Goal: Information Seeking & Learning: Learn about a topic

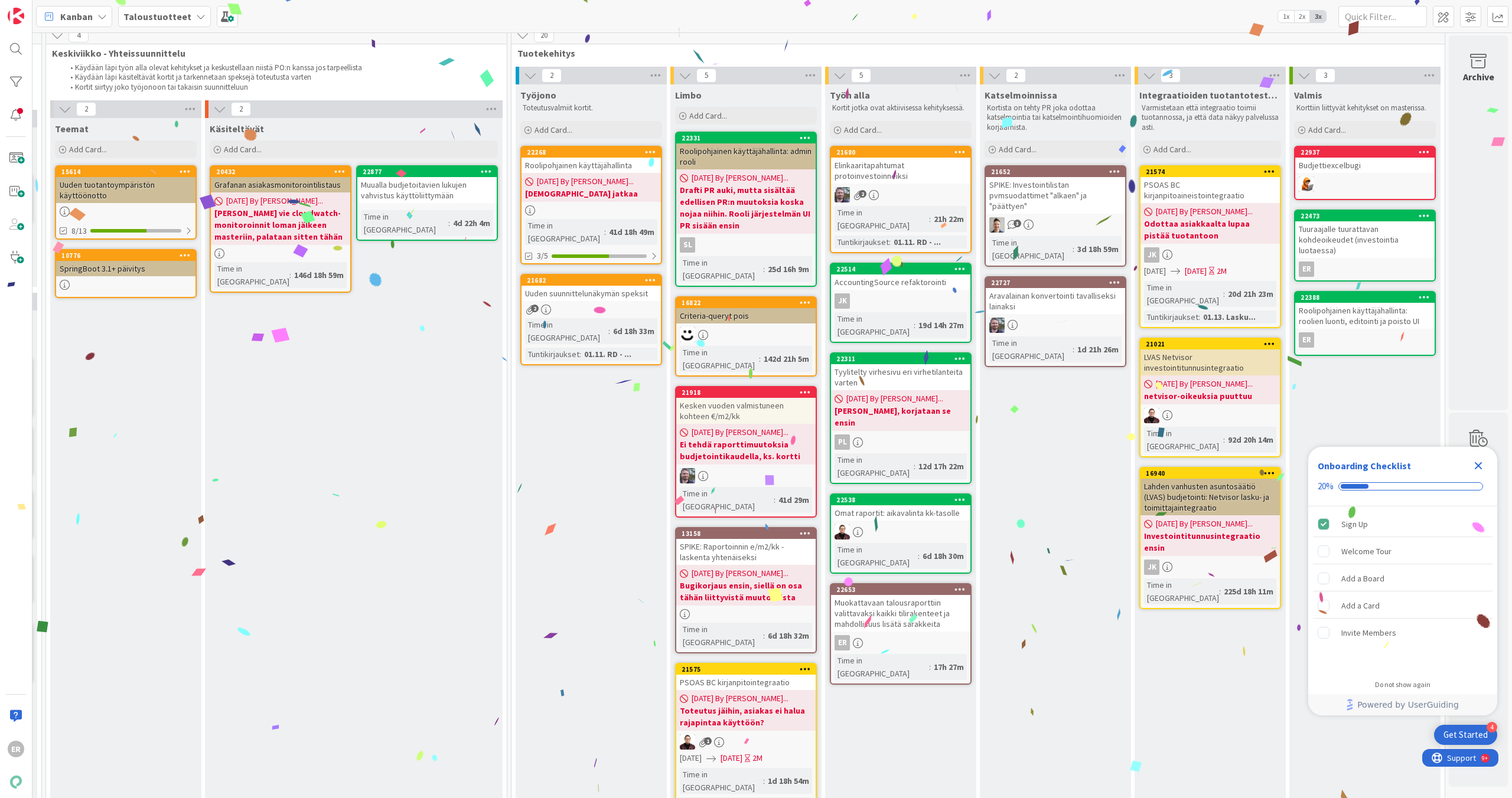
scroll to position [20, 1113]
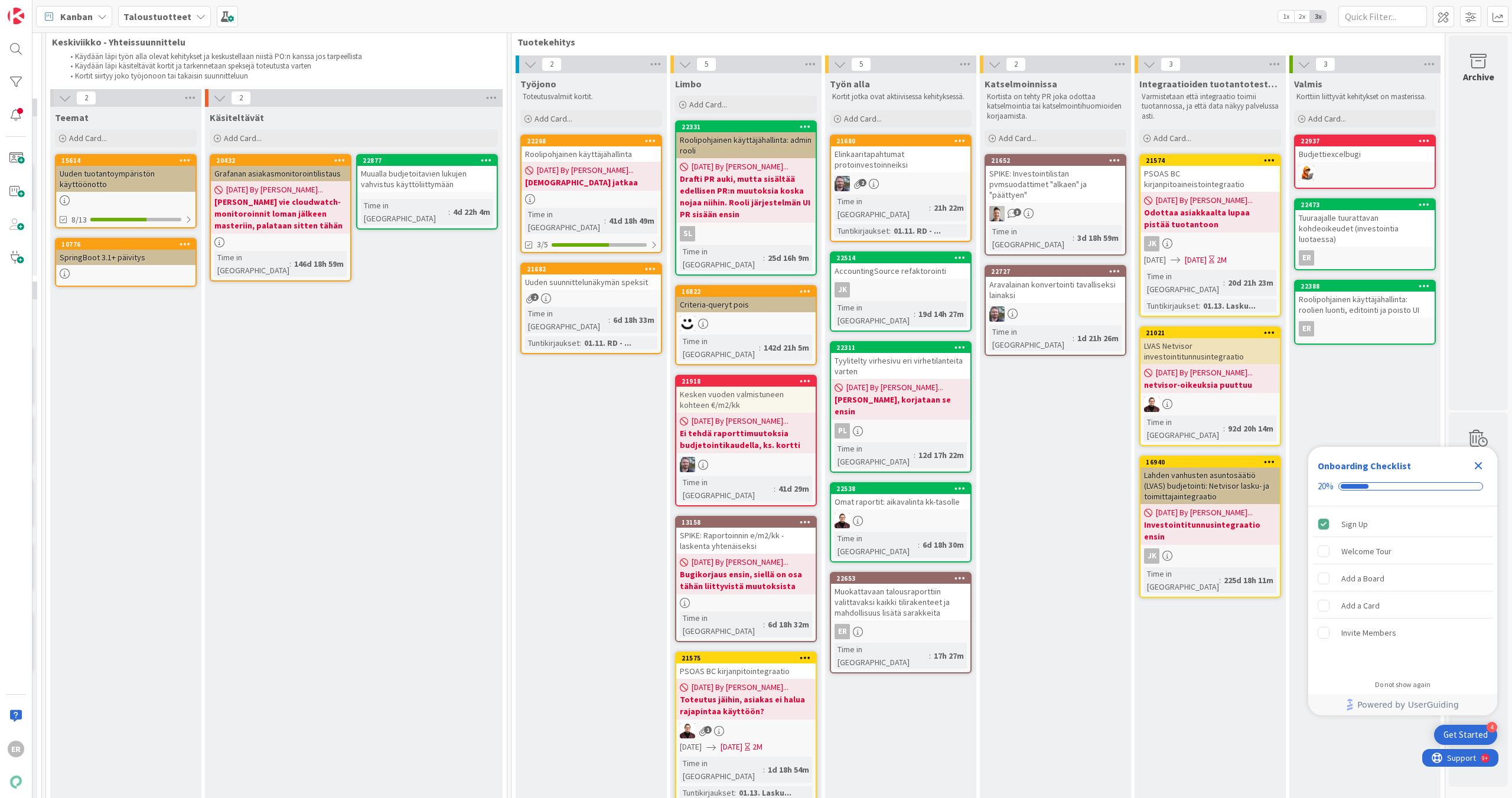
click at [955, 574] on icon at bounding box center [960, 578] width 11 height 8
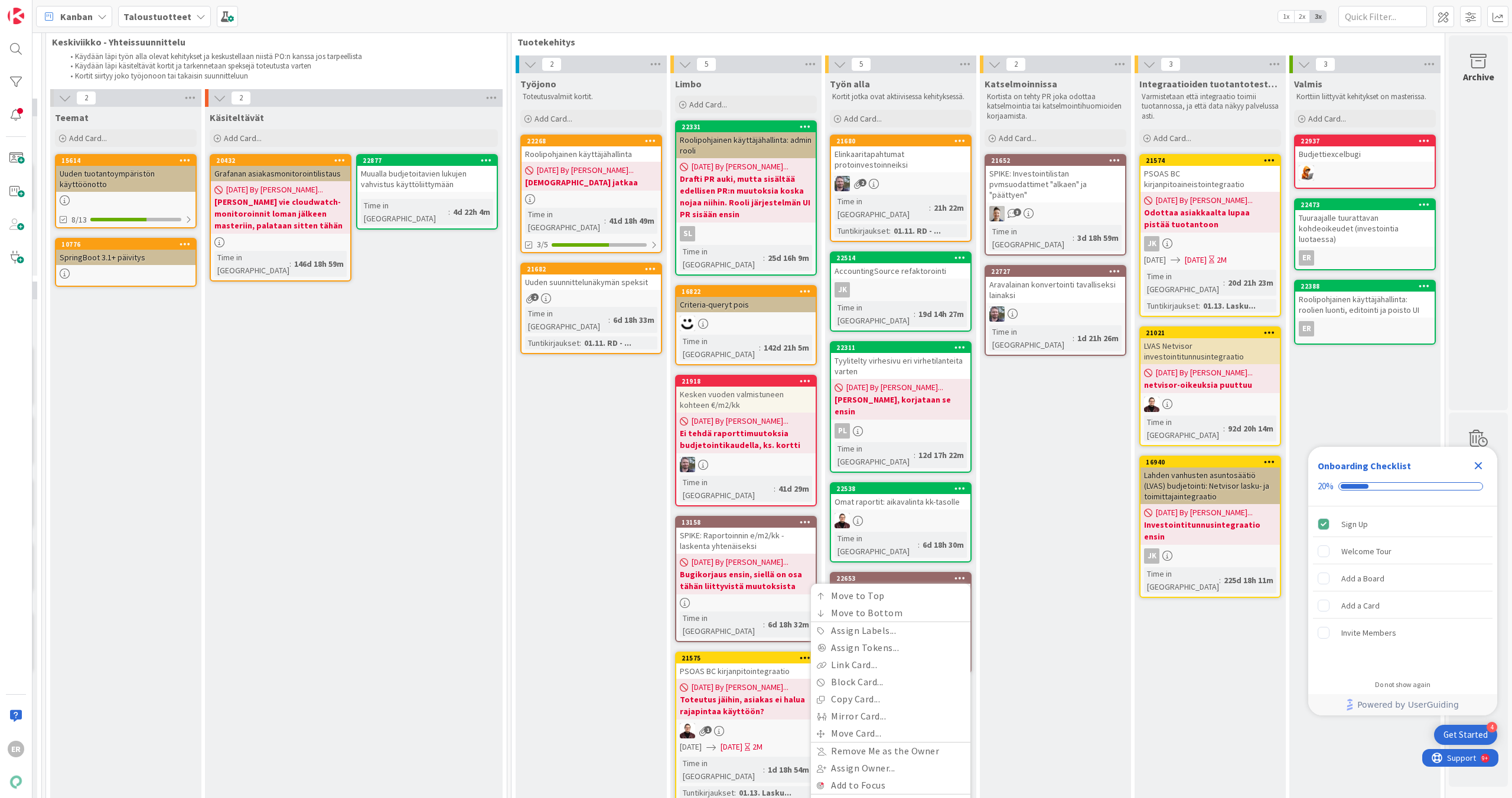
click at [1018, 556] on div "Katselmoinnissa Kortista on tehty PR joka odottaa katselmointia tai katselmoint…" at bounding box center [1055, 811] width 151 height 1476
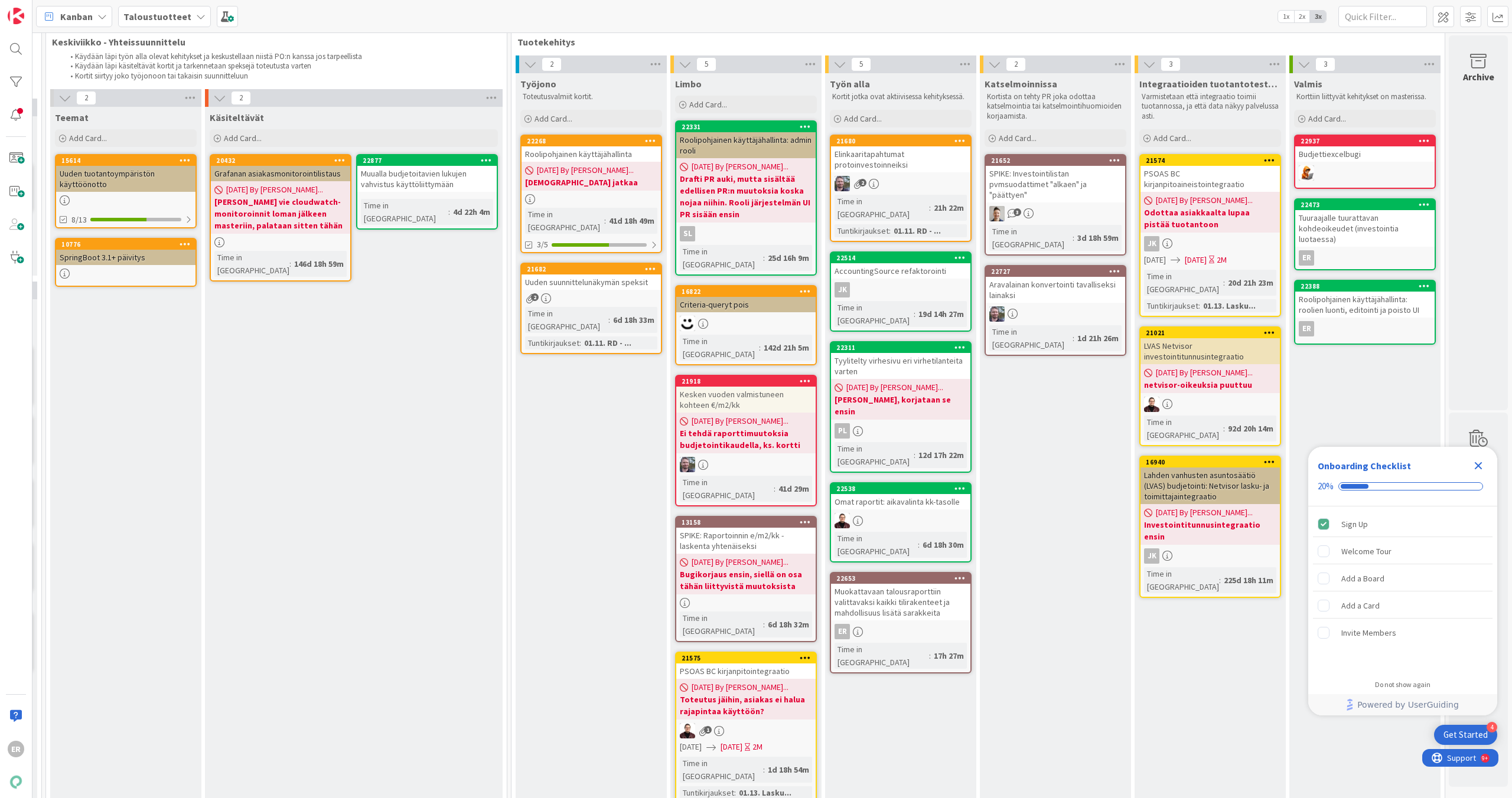
click at [870, 584] on div "Muokattavaan talousraporttiin valittavaksi kaikki tilirakenteet ja mahdollisuus…" at bounding box center [901, 603] width 139 height 37
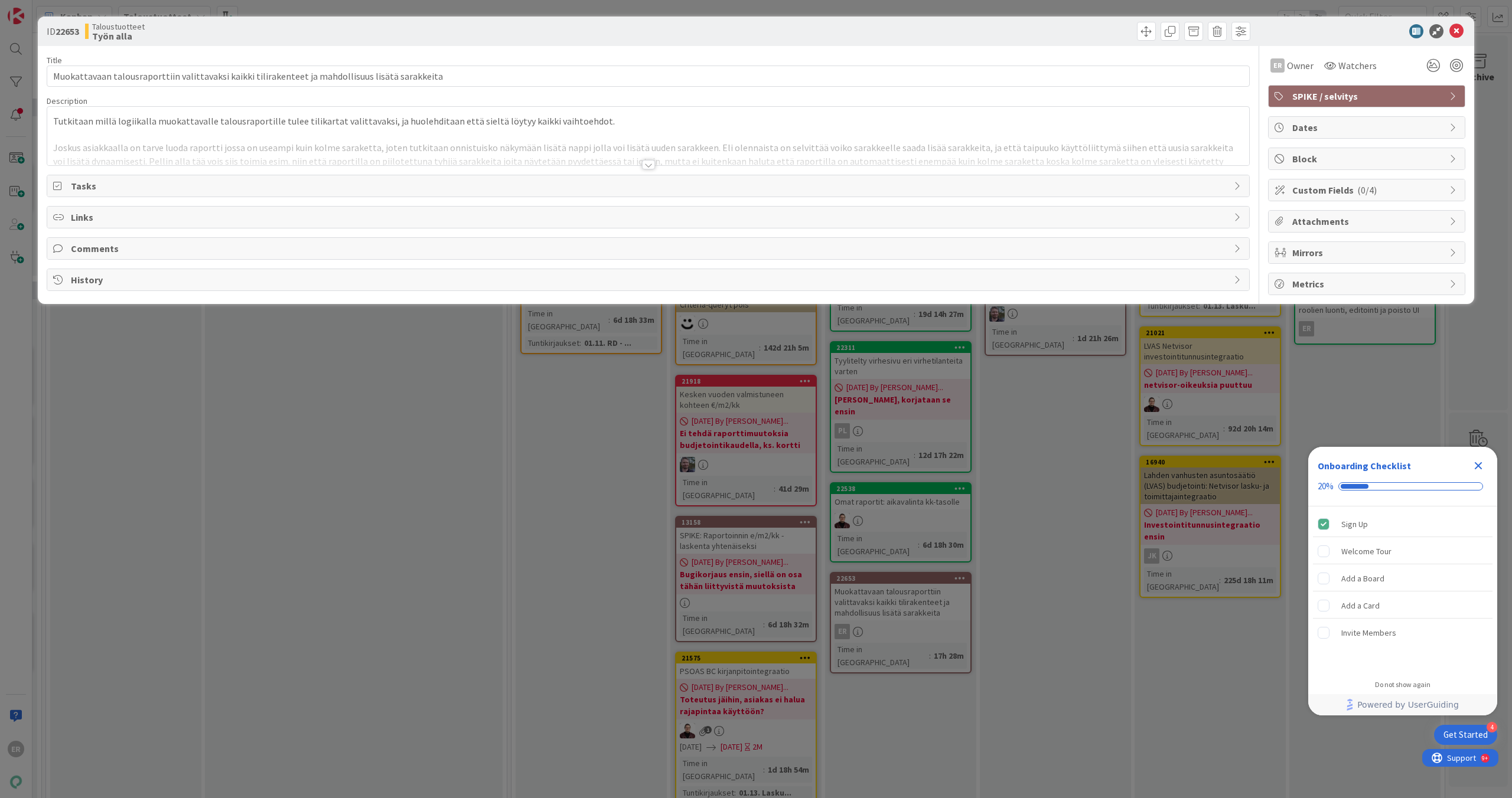
click at [604, 127] on div "Tutkitaan millä logiikalla muokattavalle talousraportille tulee tilikartat vali…" at bounding box center [648, 136] width 1202 height 59
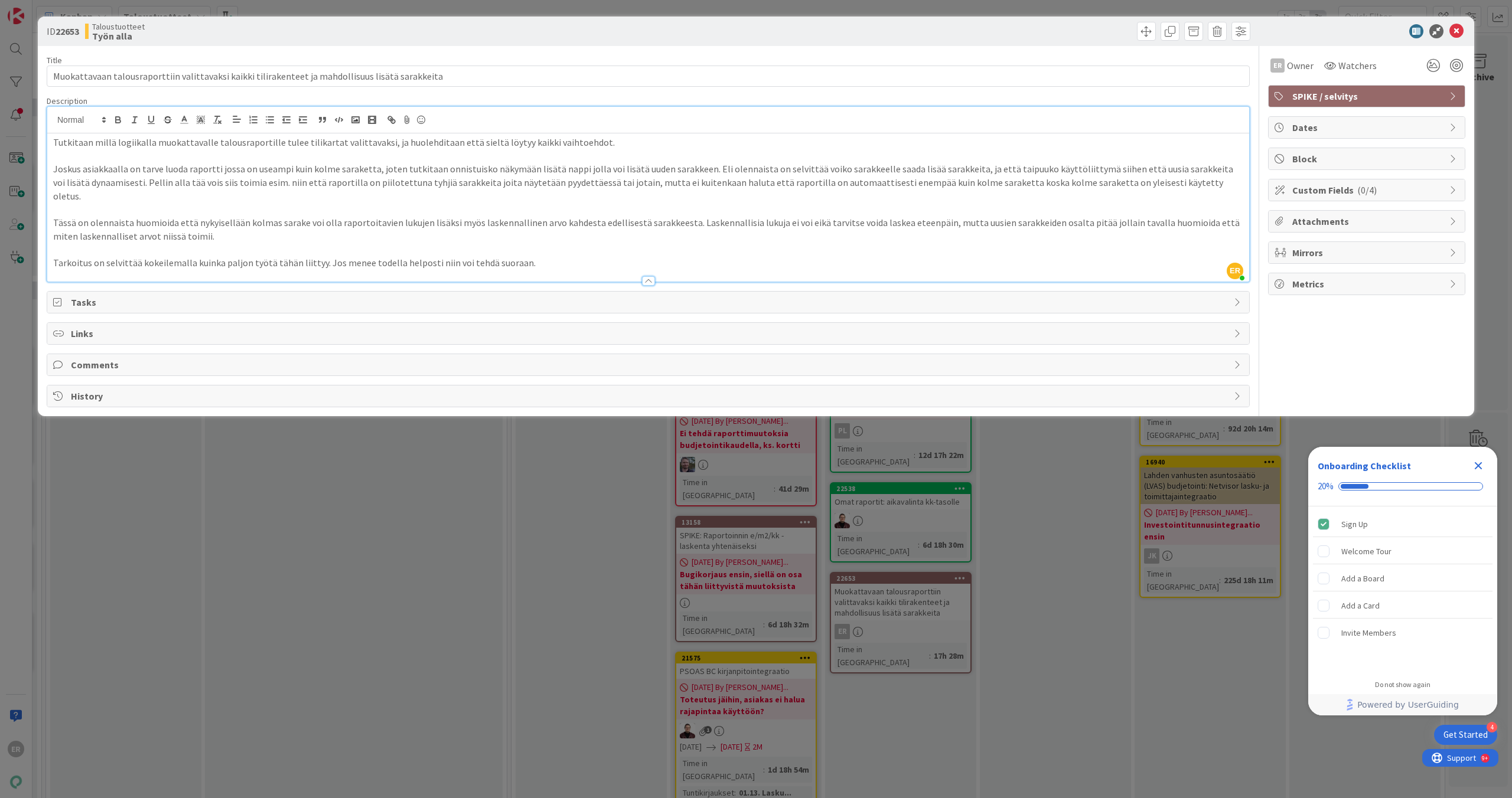
click at [568, 454] on div "ID 22653 Taloustuotteet Työn alla Title 97 / 128 Muokattavaan talousraporttiin …" at bounding box center [756, 399] width 1512 height 798
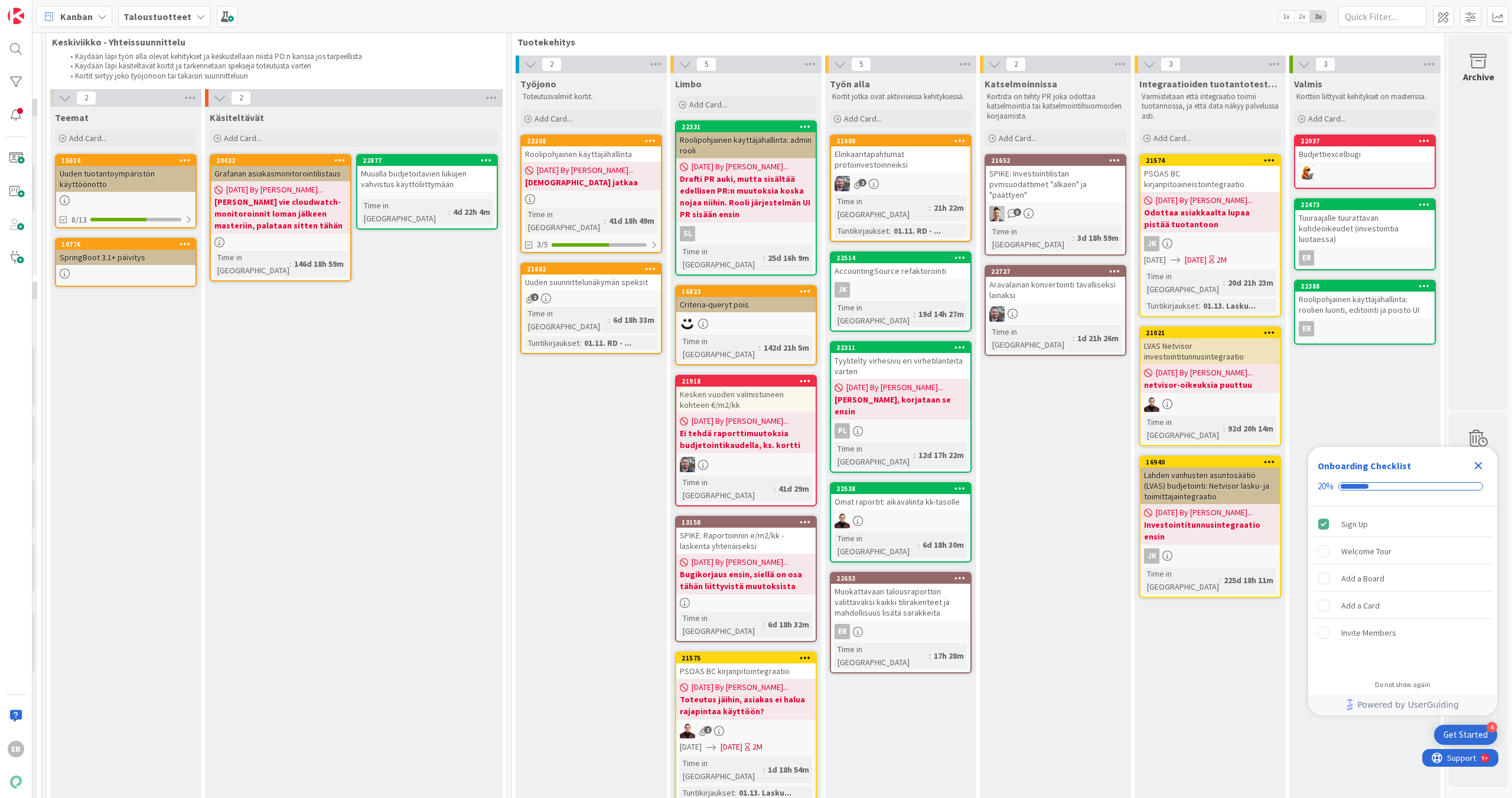
scroll to position [20, 1113]
click at [1483, 467] on icon "Close Checklist" at bounding box center [1479, 465] width 14 height 14
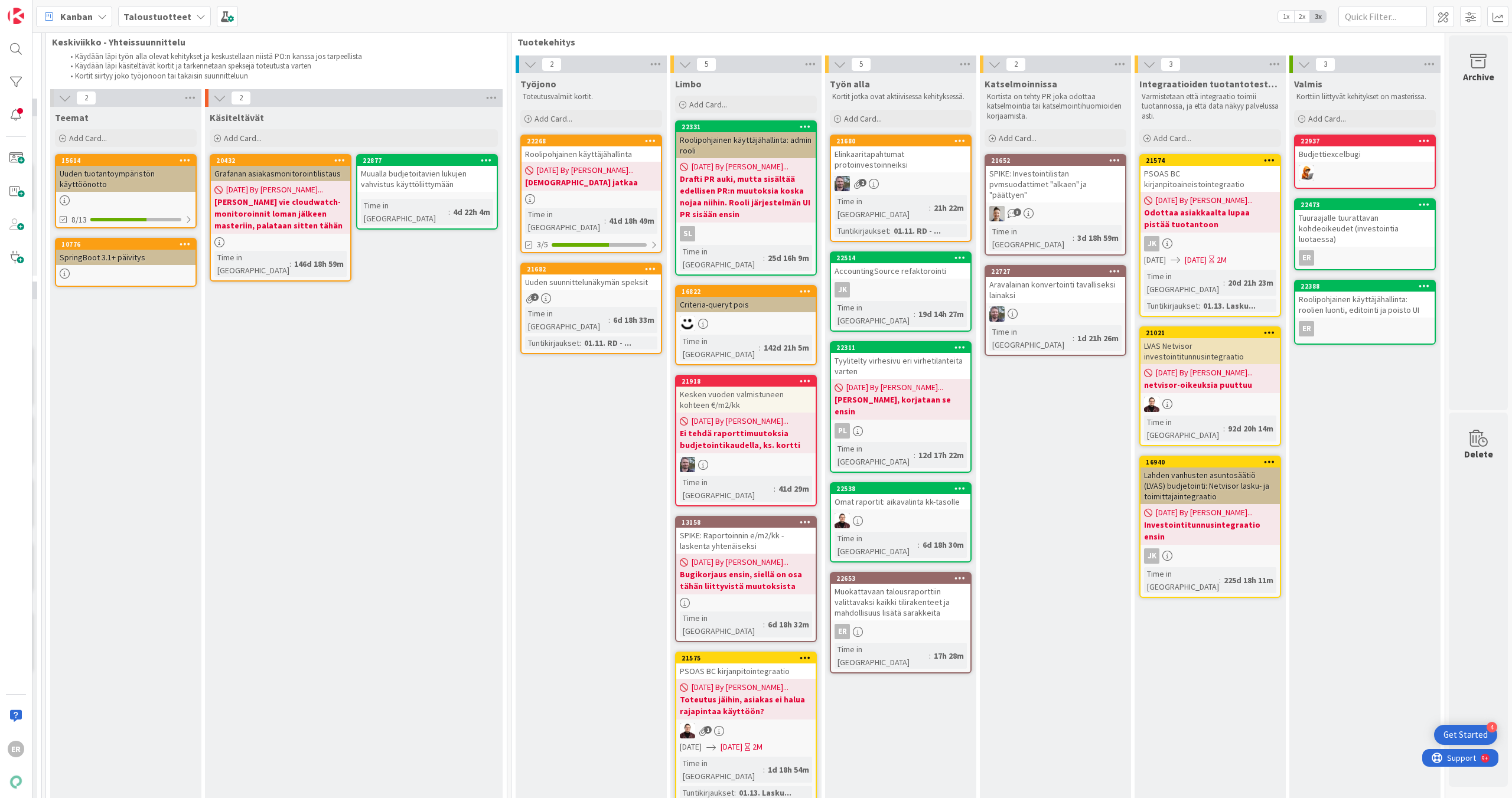
click at [891, 584] on div "Muokattavaan talousraporttiin valittavaksi kaikki tilirakenteet ja mahdollisuus…" at bounding box center [901, 603] width 139 height 37
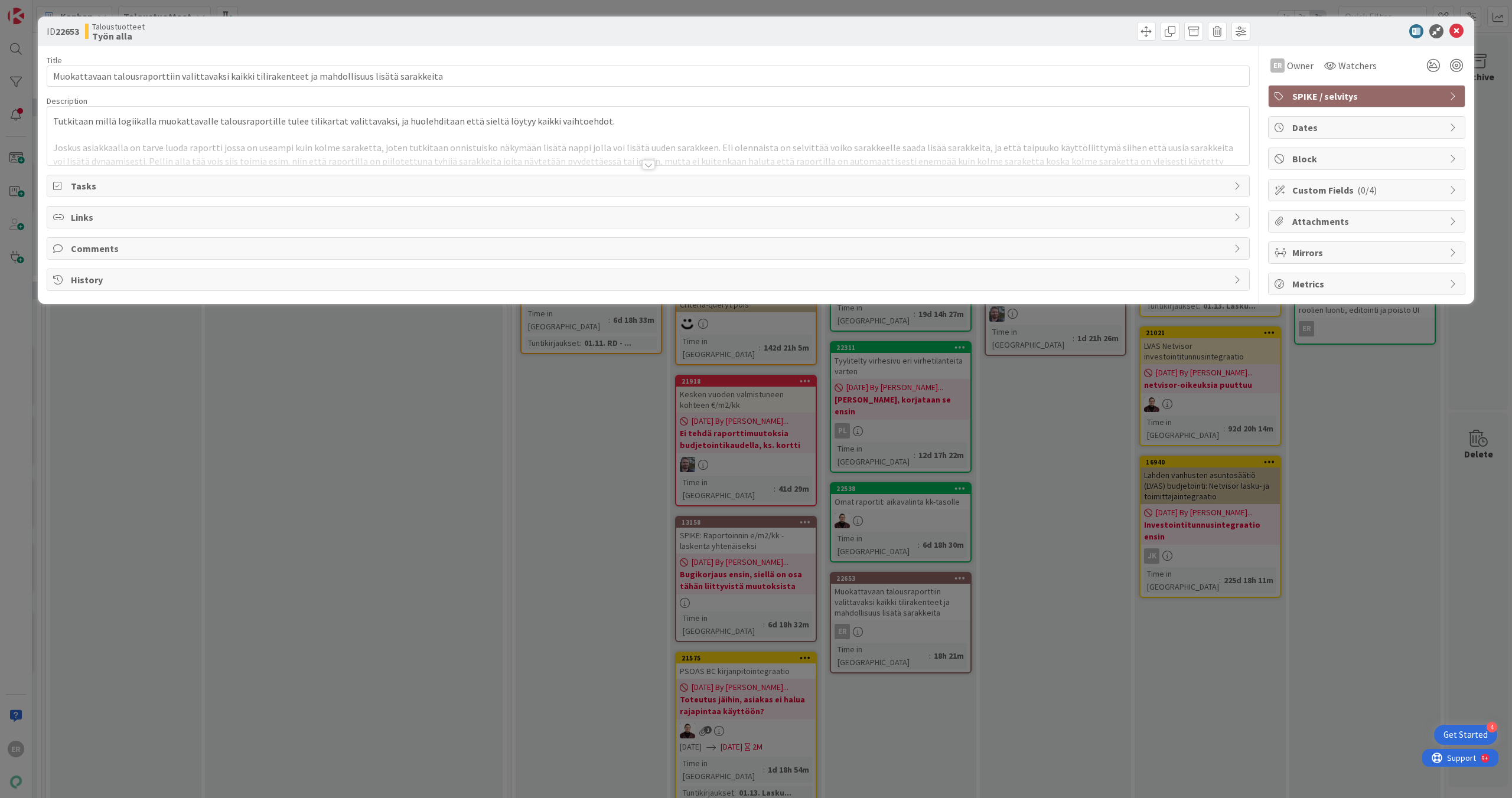
click at [540, 146] on div at bounding box center [648, 150] width 1202 height 30
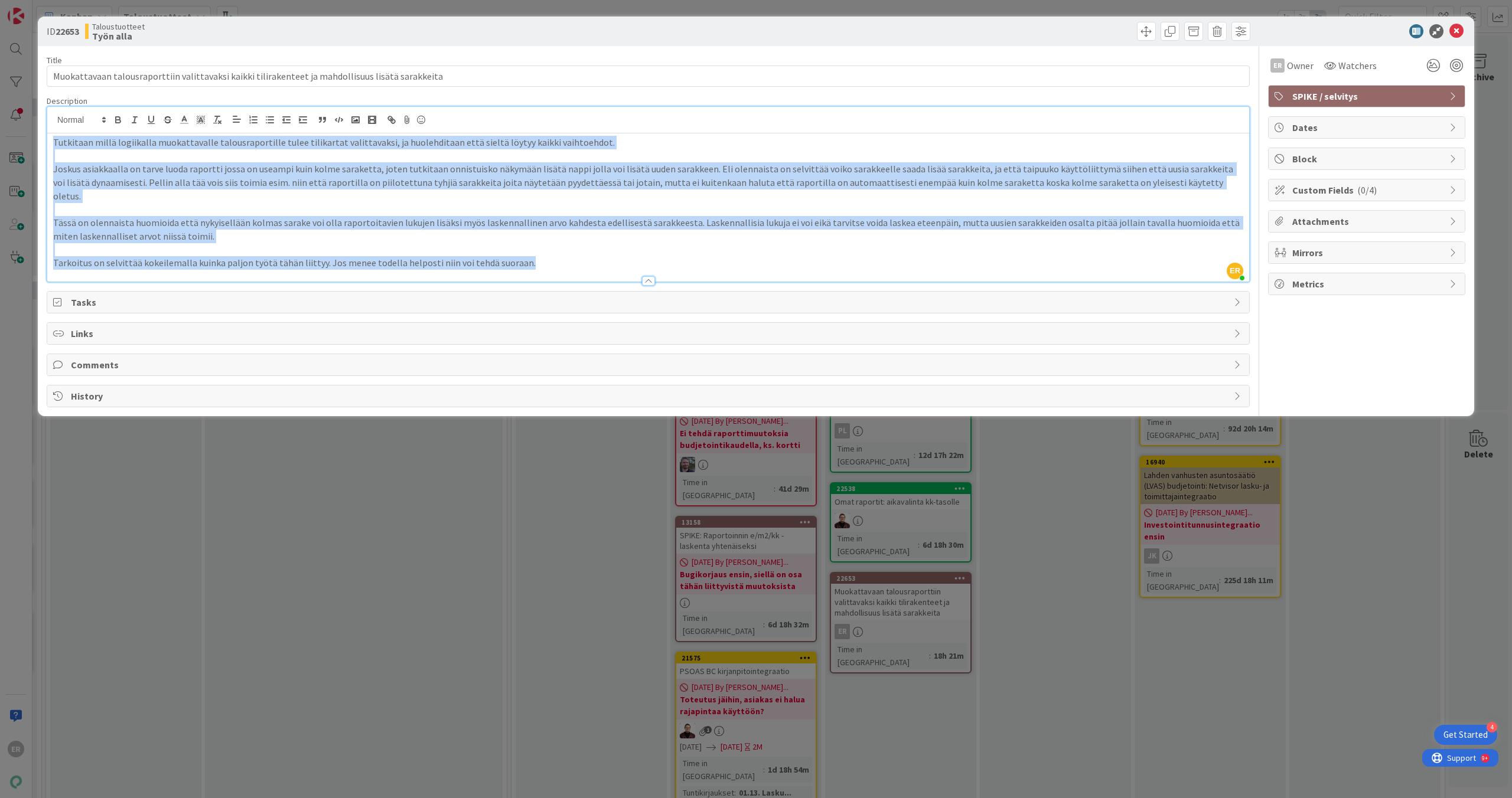
drag, startPoint x: 621, startPoint y: 253, endPoint x: 38, endPoint y: 141, distance: 593.7
click at [38, 141] on div "ID 22653 Taloustuotteet Työn alla Title 97 / 128 Muokattavaan talousraporttiin …" at bounding box center [756, 216] width 1437 height 400
copy div "Loremipsu dolor sitametcon adipiscingeli seddoeiusmodtemp incid utlaboreet dolo…"
click at [581, 169] on p "Joskus asiakkaalla on tarve luoda raportti jossa on useampi kuin kolme sarakett…" at bounding box center [648, 182] width 1190 height 40
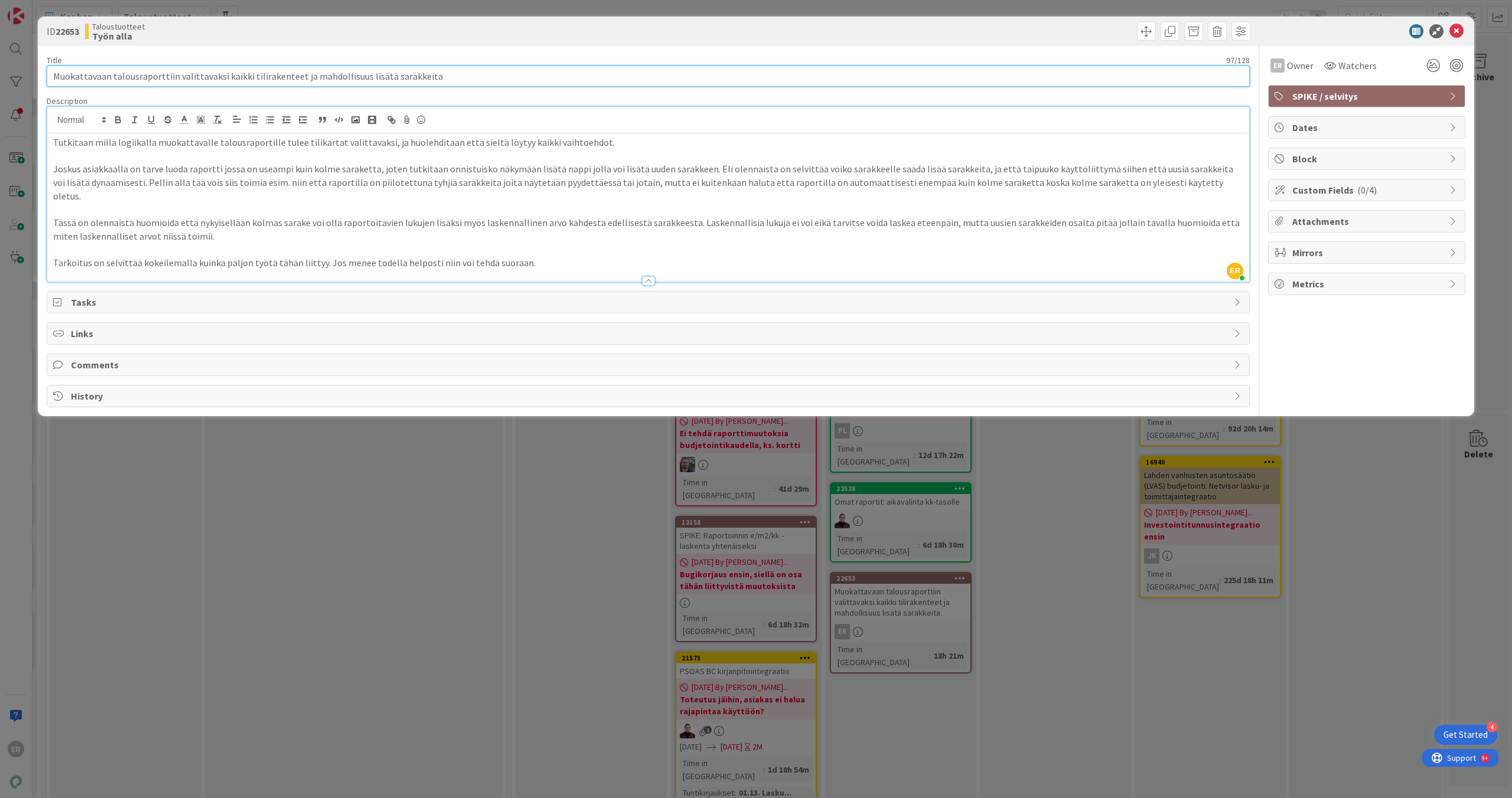
drag, startPoint x: 295, startPoint y: 77, endPoint x: 248, endPoint y: 79, distance: 47.0
click at [248, 79] on input "Muokattavaan talousraporttiin valittavaksi kaikki tilirakenteet ja mahdollisuus…" at bounding box center [648, 76] width 1203 height 21
click at [405, 76] on input "Muokattavaan talousraporttiin valittavaksi kaikki tilirakenteet ja mahdollisuus…" at bounding box center [648, 76] width 1203 height 21
click at [619, 176] on p "Joskus asiakkaalla on tarve luoda raportti jossa on useampi kuin kolme sarakett…" at bounding box center [648, 182] width 1190 height 40
click at [180, 176] on p "Joskus asiakkaalla on tarve luoda raportti jossa on useampi kuin kolme sarakett…" at bounding box center [648, 182] width 1190 height 40
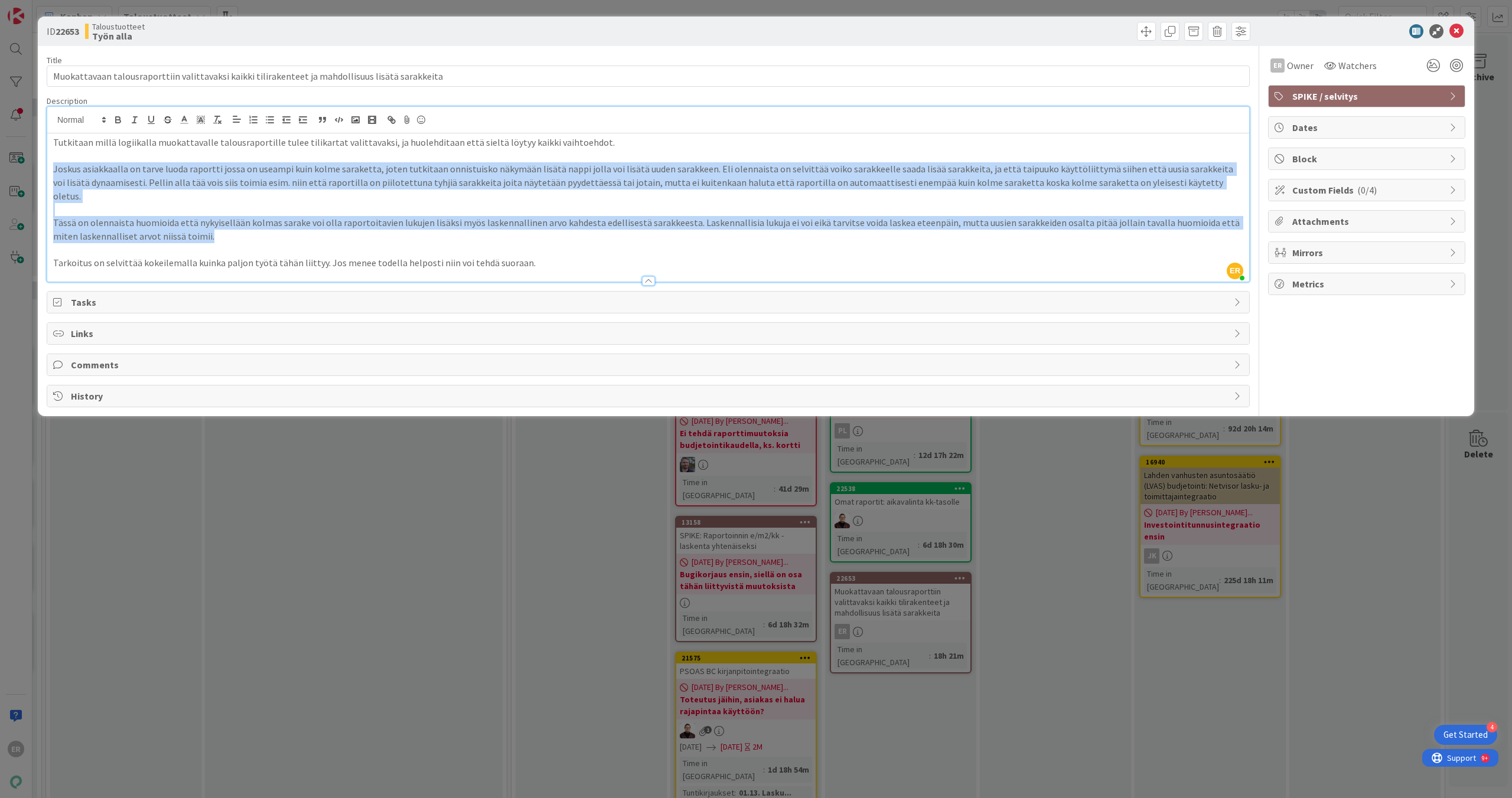
drag, startPoint x: 55, startPoint y: 169, endPoint x: 247, endPoint y: 224, distance: 199.7
click at [247, 224] on div "Tutkitaan millä logiikalla muokattavalle talousraportille tulee tilikartat vali…" at bounding box center [648, 207] width 1202 height 148
copy div "Joskus asiakkaalla on tarve luoda raportti jossa on useampi kuin kolme sarakett…"
click at [640, 185] on p "Joskus asiakkaalla on tarve luoda raportti jossa on useampi kuin kolme sarakett…" at bounding box center [648, 182] width 1190 height 40
